Goal: Download file/media

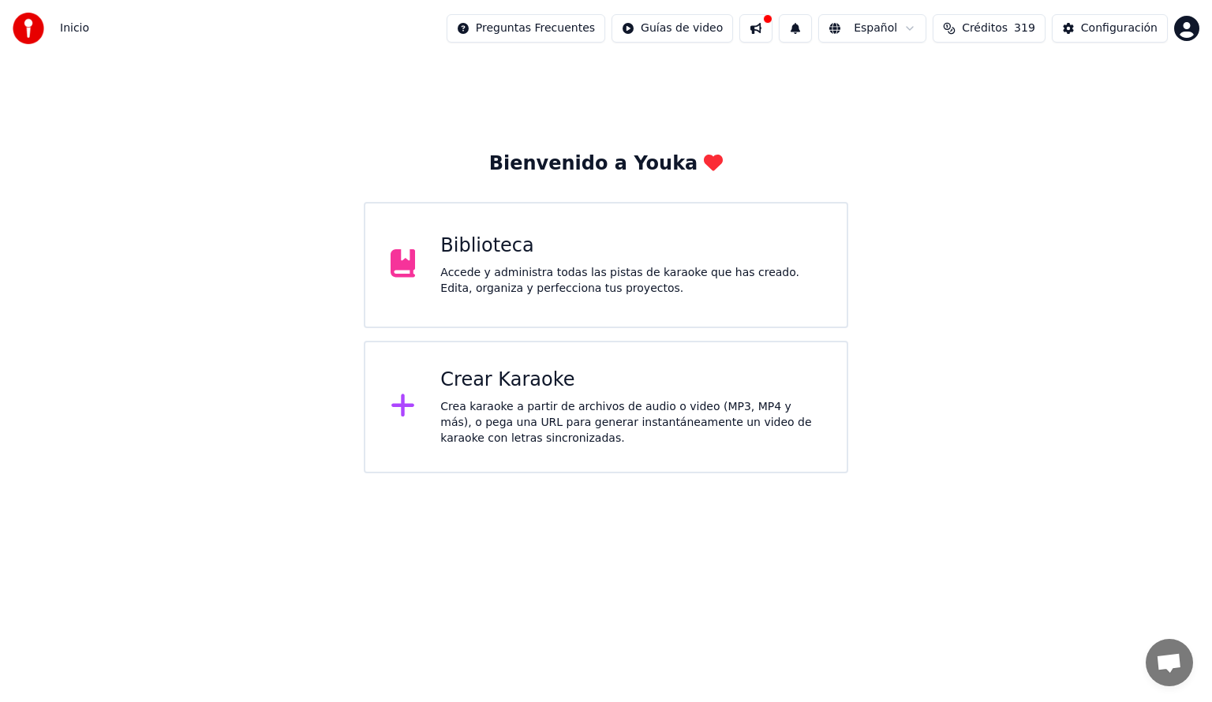
click at [516, 244] on div "Biblioteca" at bounding box center [630, 246] width 381 height 25
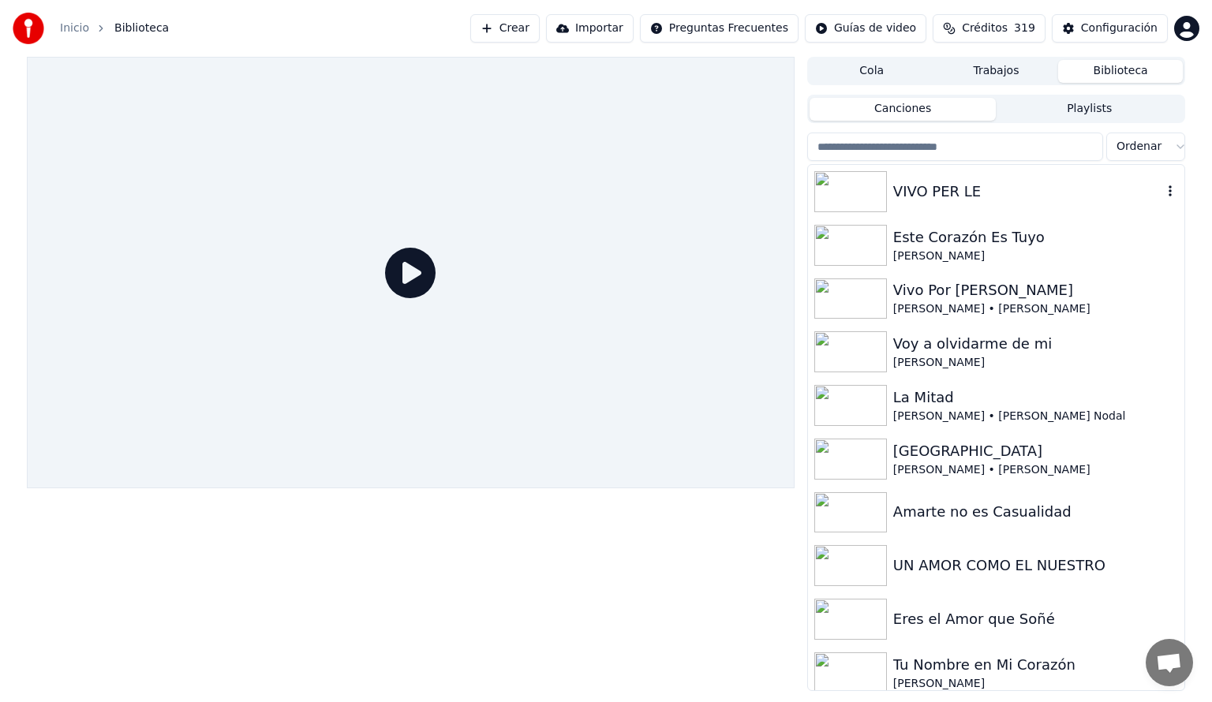
click at [854, 191] on img at bounding box center [850, 191] width 73 height 41
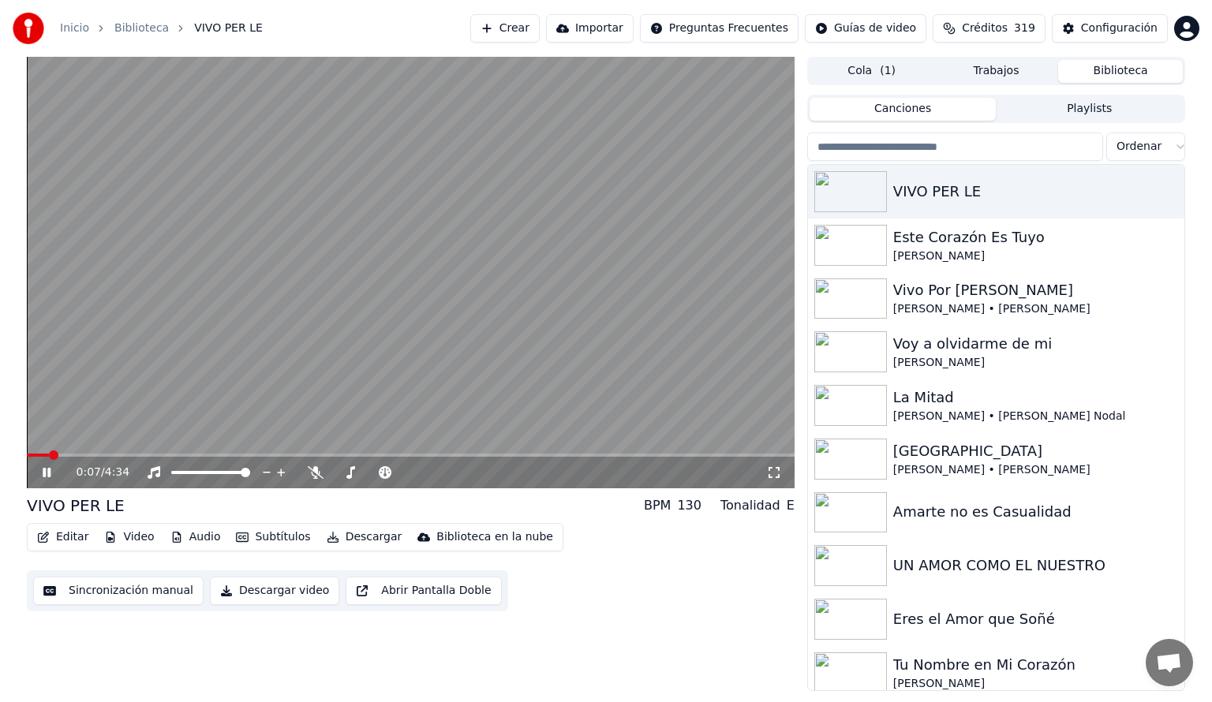
click at [185, 457] on span at bounding box center [411, 455] width 768 height 3
click at [316, 467] on icon at bounding box center [316, 472] width 16 height 13
click at [185, 457] on span at bounding box center [106, 455] width 159 height 3
click at [178, 454] on span at bounding box center [103, 455] width 152 height 3
click at [312, 470] on icon at bounding box center [315, 472] width 9 height 13
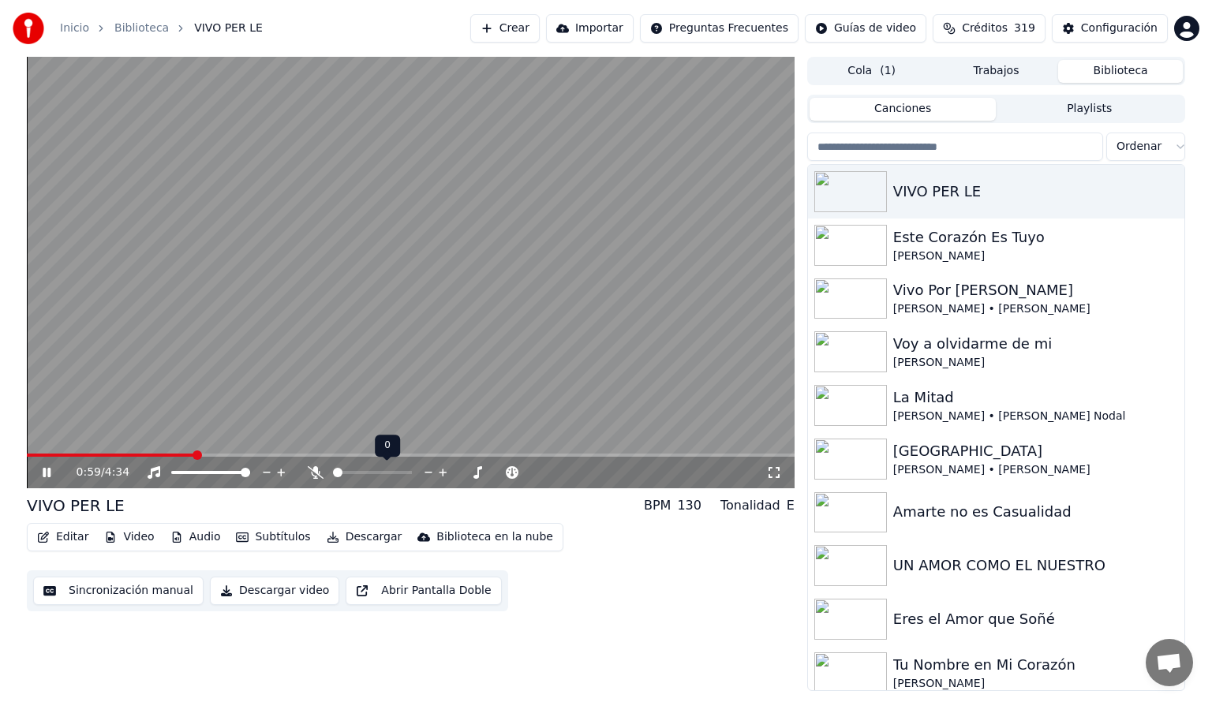
click at [312, 470] on icon at bounding box center [316, 472] width 16 height 13
click at [44, 470] on icon at bounding box center [47, 472] width 8 height 9
click at [357, 540] on button "Descargar" at bounding box center [364, 537] width 88 height 22
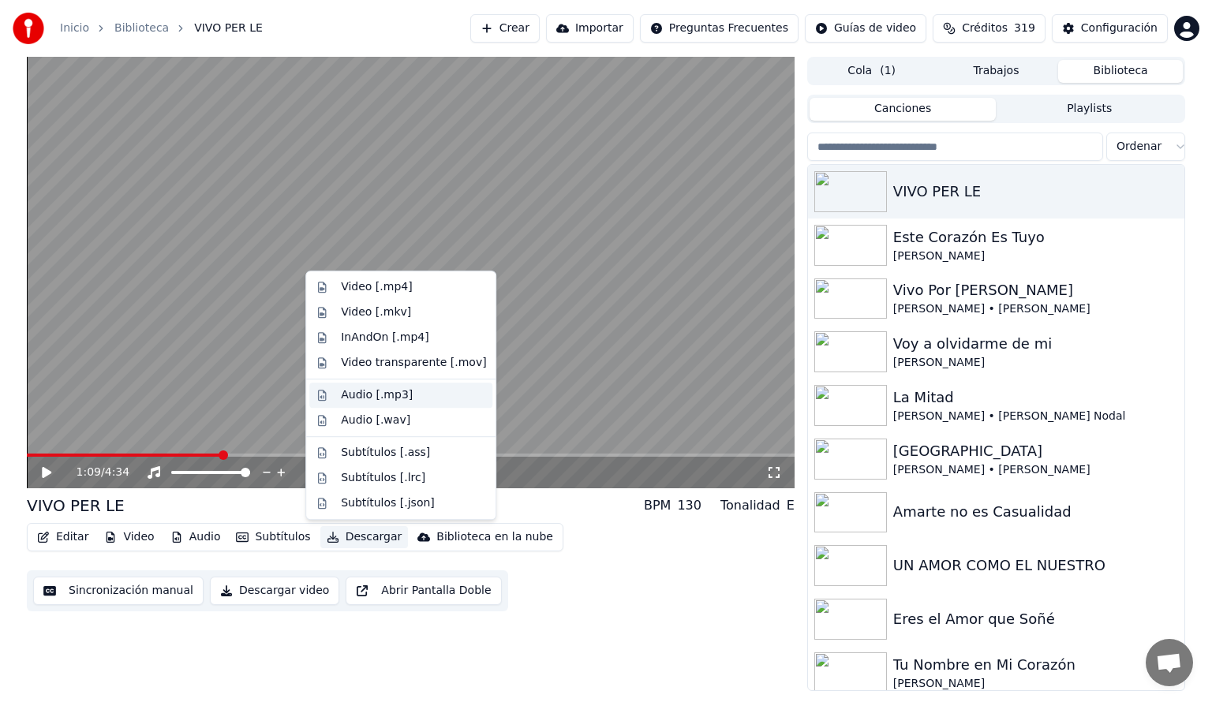
click at [363, 394] on div "Audio [.mp3]" at bounding box center [377, 395] width 72 height 16
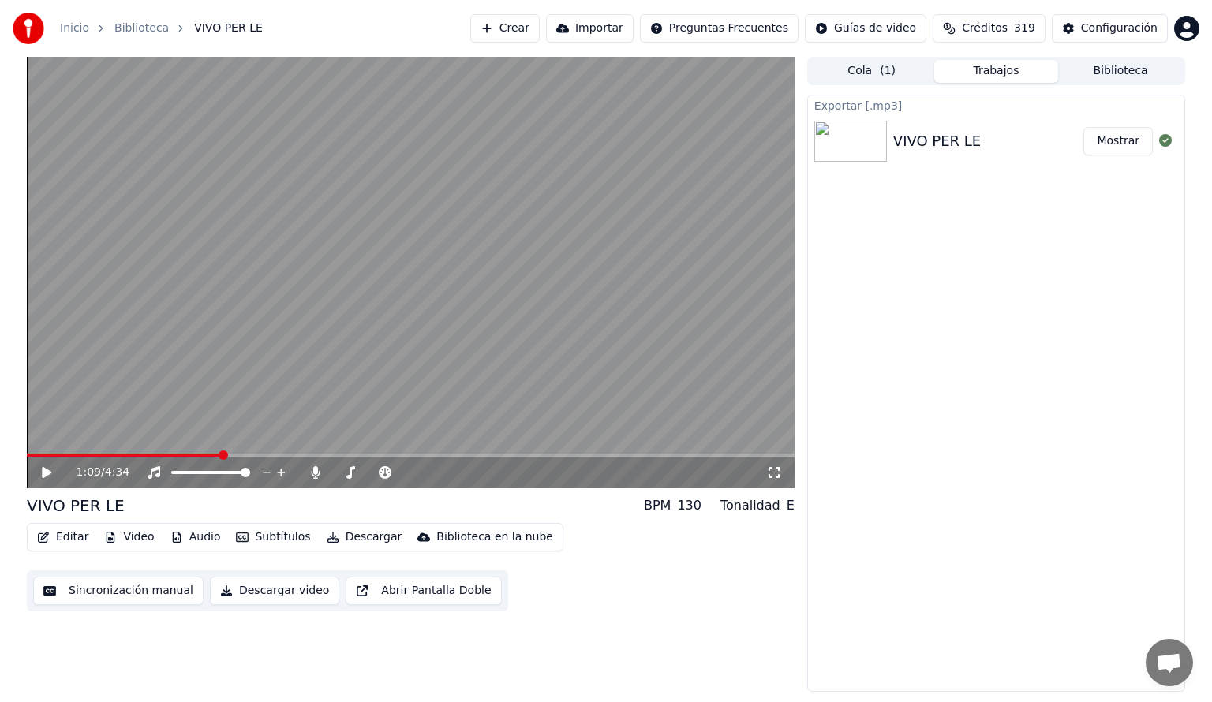
click at [1124, 143] on button "Mostrar" at bounding box center [1117, 141] width 69 height 28
